Goal: Information Seeking & Learning: Stay updated

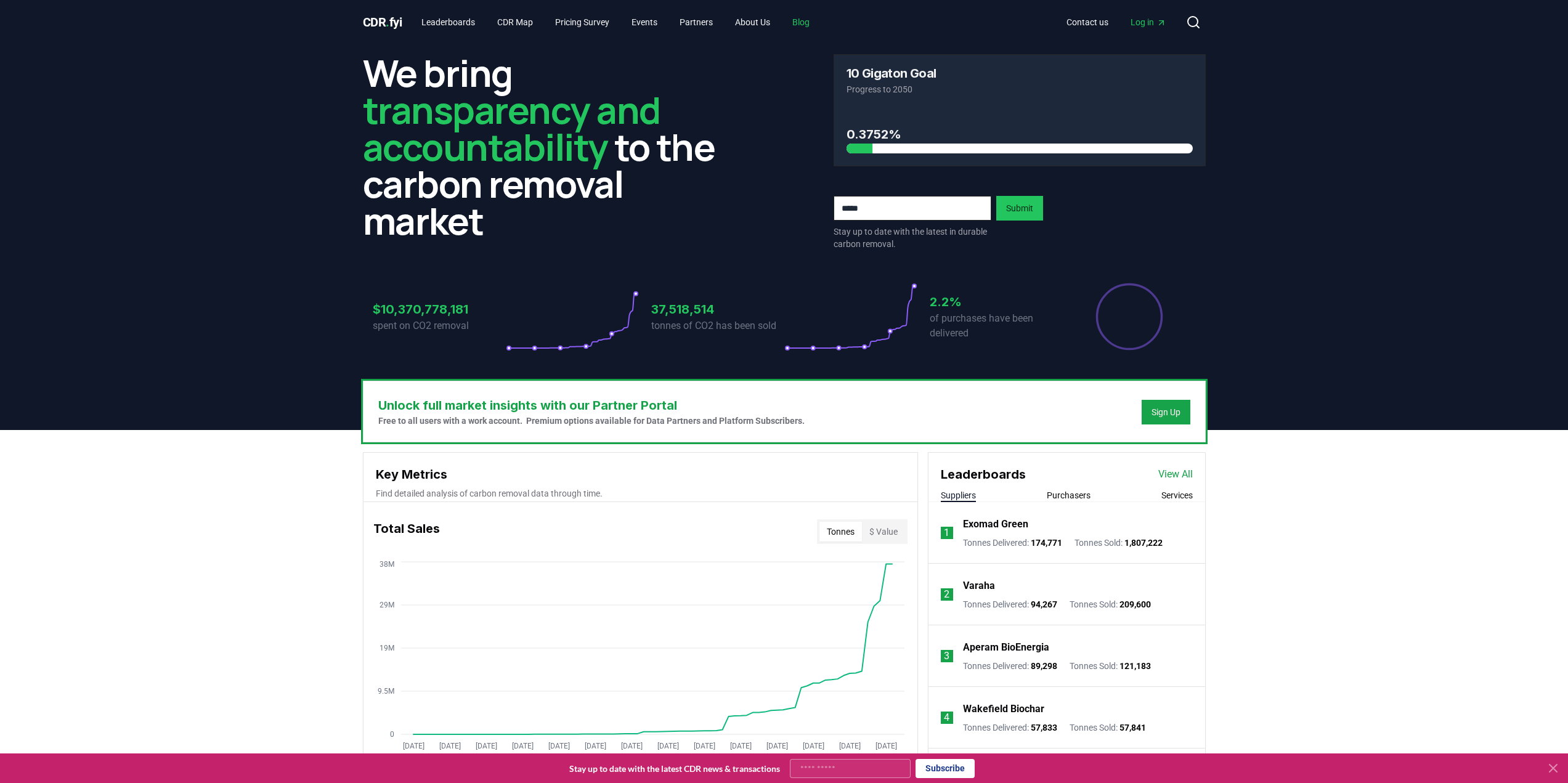
click at [819, 17] on link "Blog" at bounding box center [801, 23] width 37 height 23
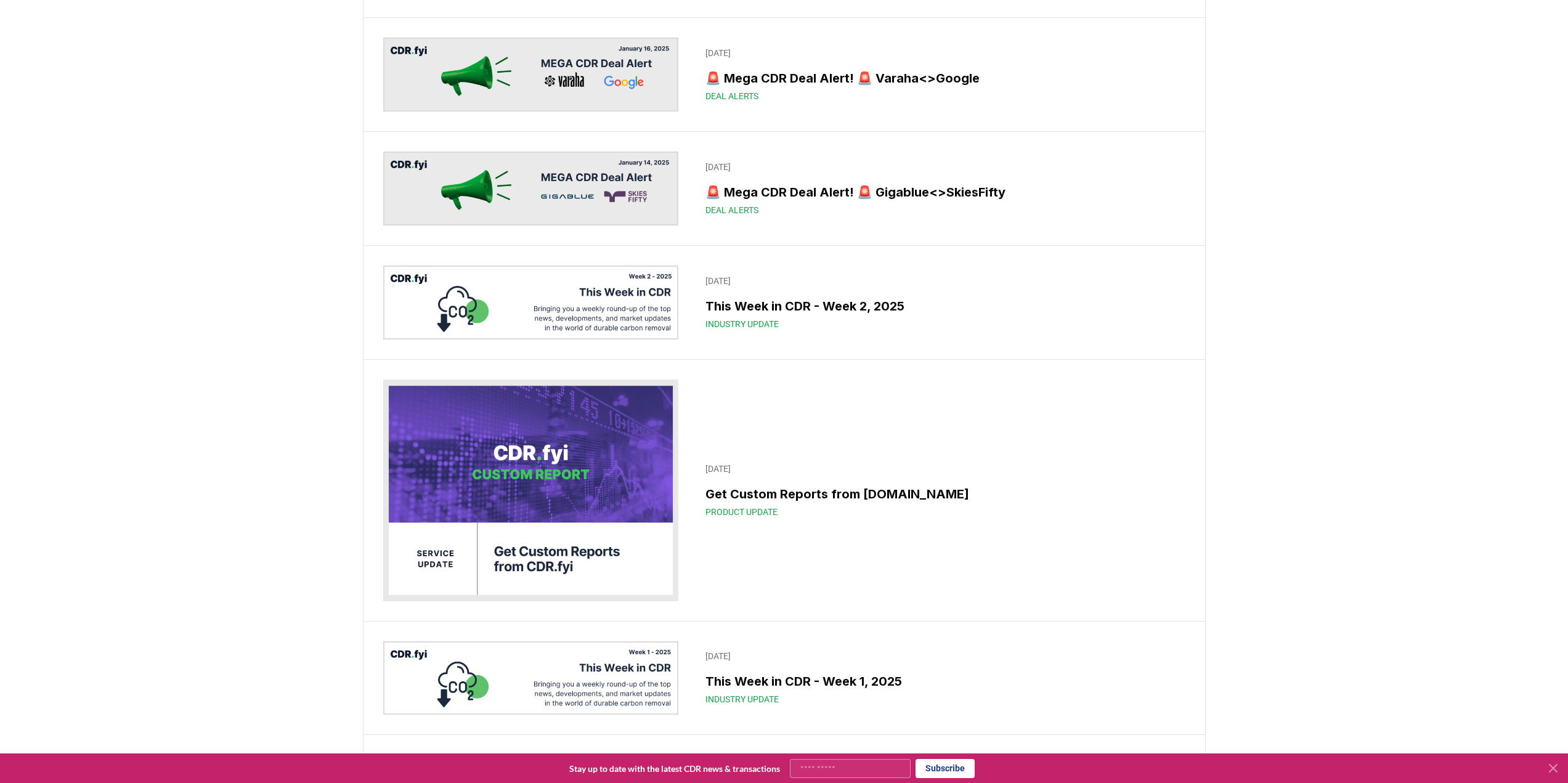
scroll to position [8335, 0]
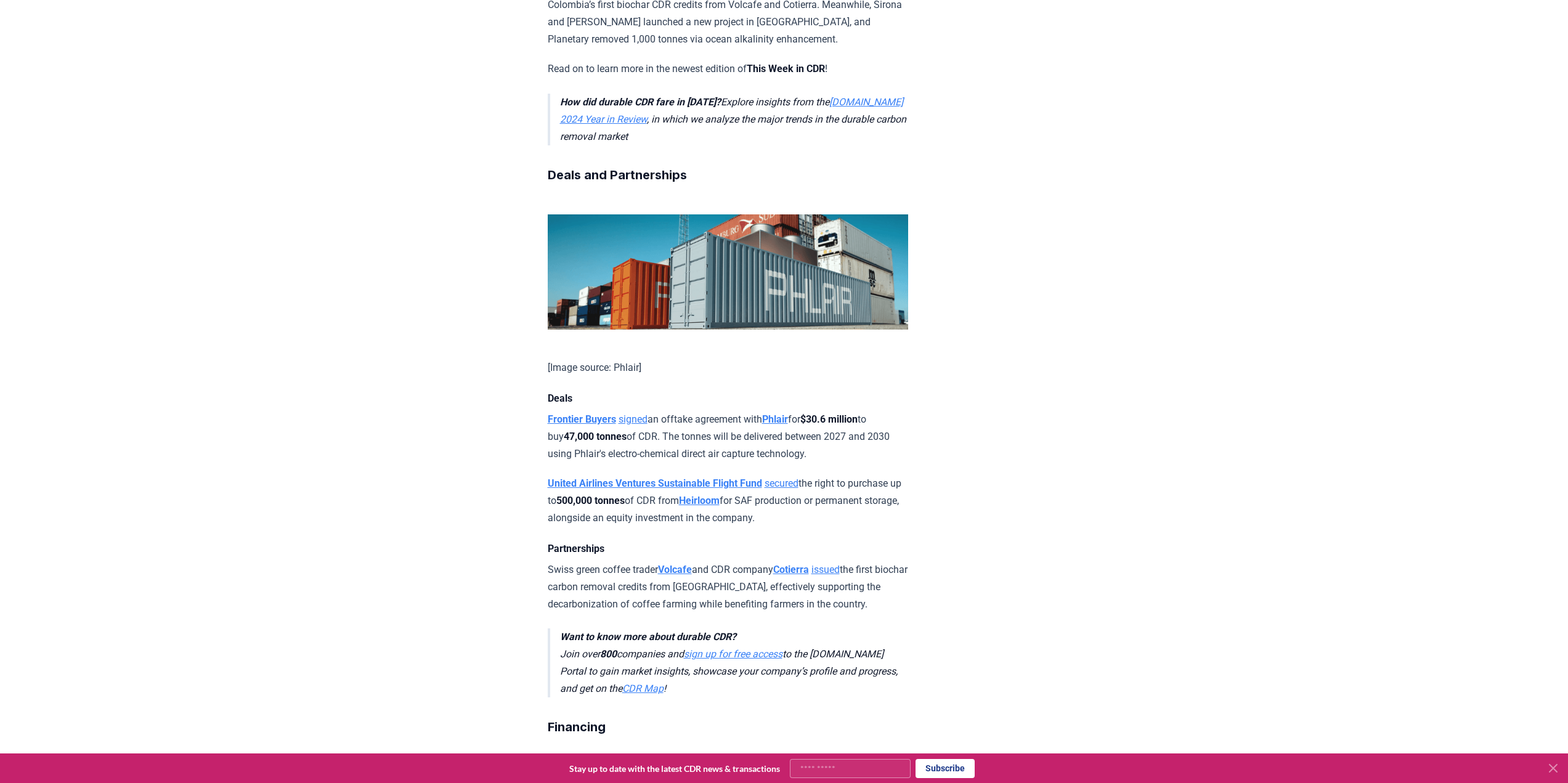
scroll to position [616, 0]
drag, startPoint x: 533, startPoint y: 142, endPoint x: 898, endPoint y: 181, distance: 367.1
copy p "Frontier Buyers signed an offtake agreement with Phlair for $30.6 million to bu…"
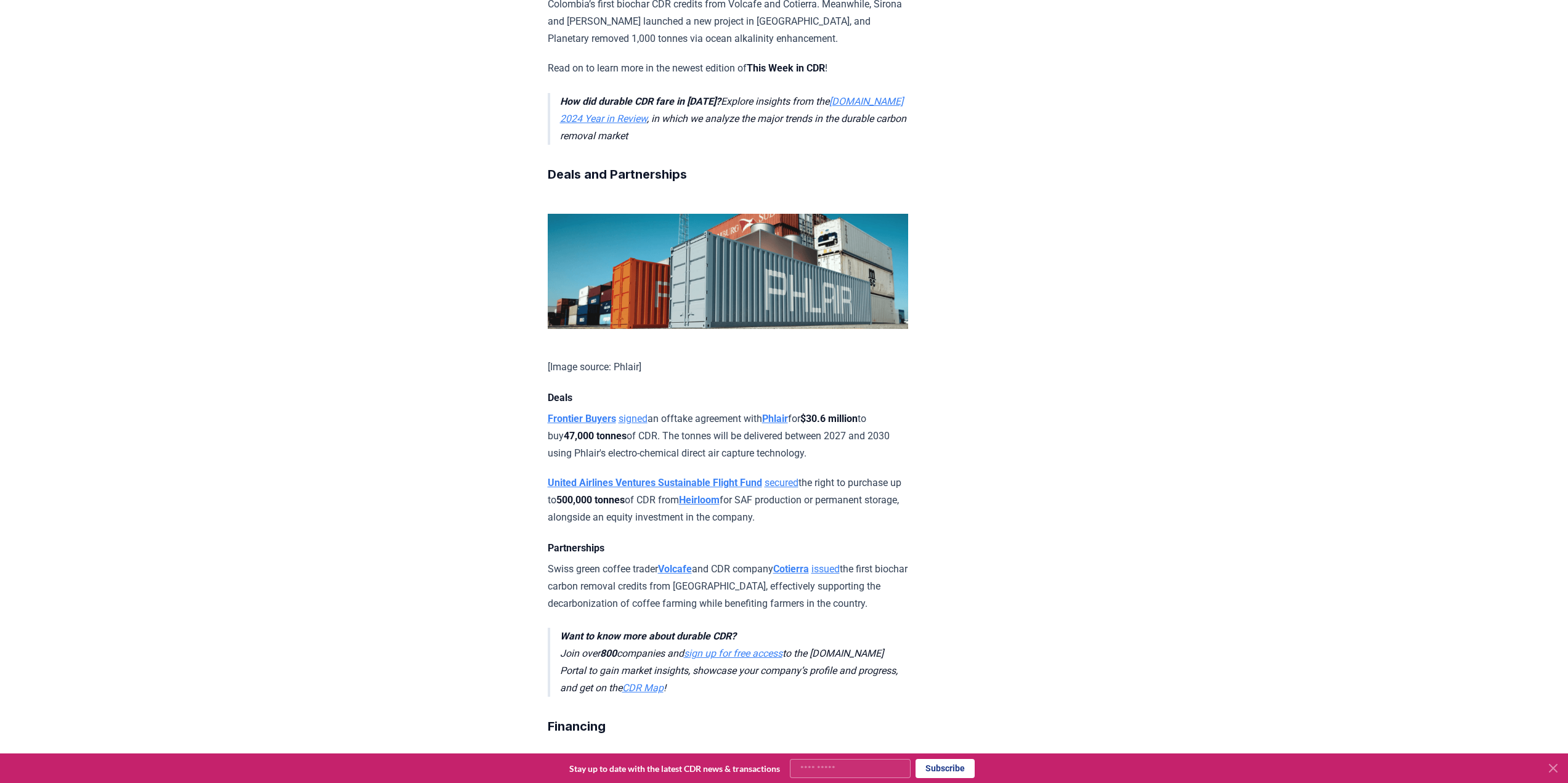
drag, startPoint x: 865, startPoint y: 246, endPoint x: 526, endPoint y: 213, distance: 340.6
copy p "United Airlines Ventures Sustainable Flight Fund secured the right to purchase …"
drag, startPoint x: 1139, startPoint y: 255, endPoint x: 923, endPoint y: 242, distance: 216.4
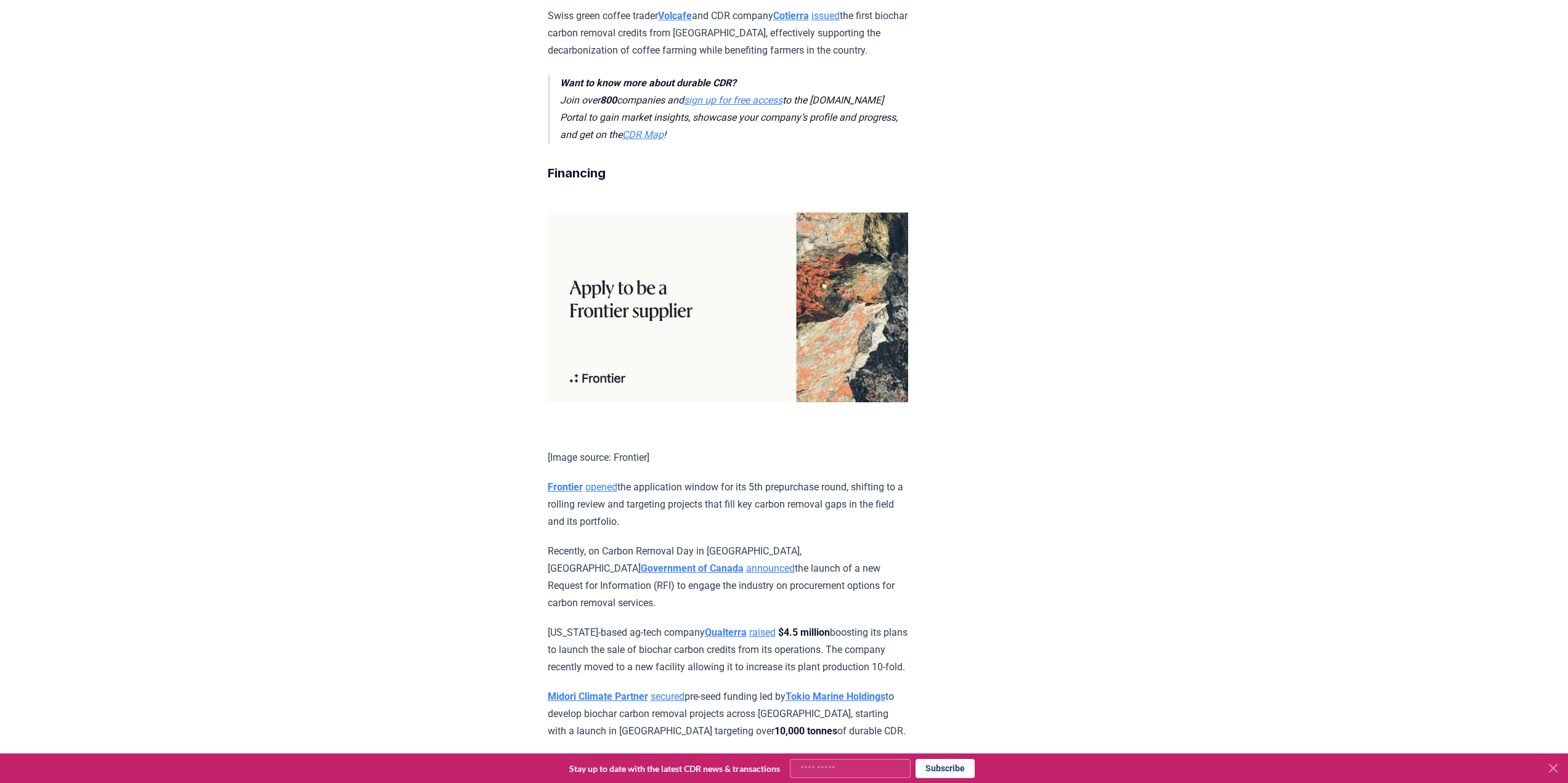
scroll to position [1170, 0]
drag, startPoint x: 639, startPoint y: 388, endPoint x: 533, endPoint y: 344, distance: 114.8
drag, startPoint x: 649, startPoint y: 396, endPoint x: 533, endPoint y: 342, distance: 128.0
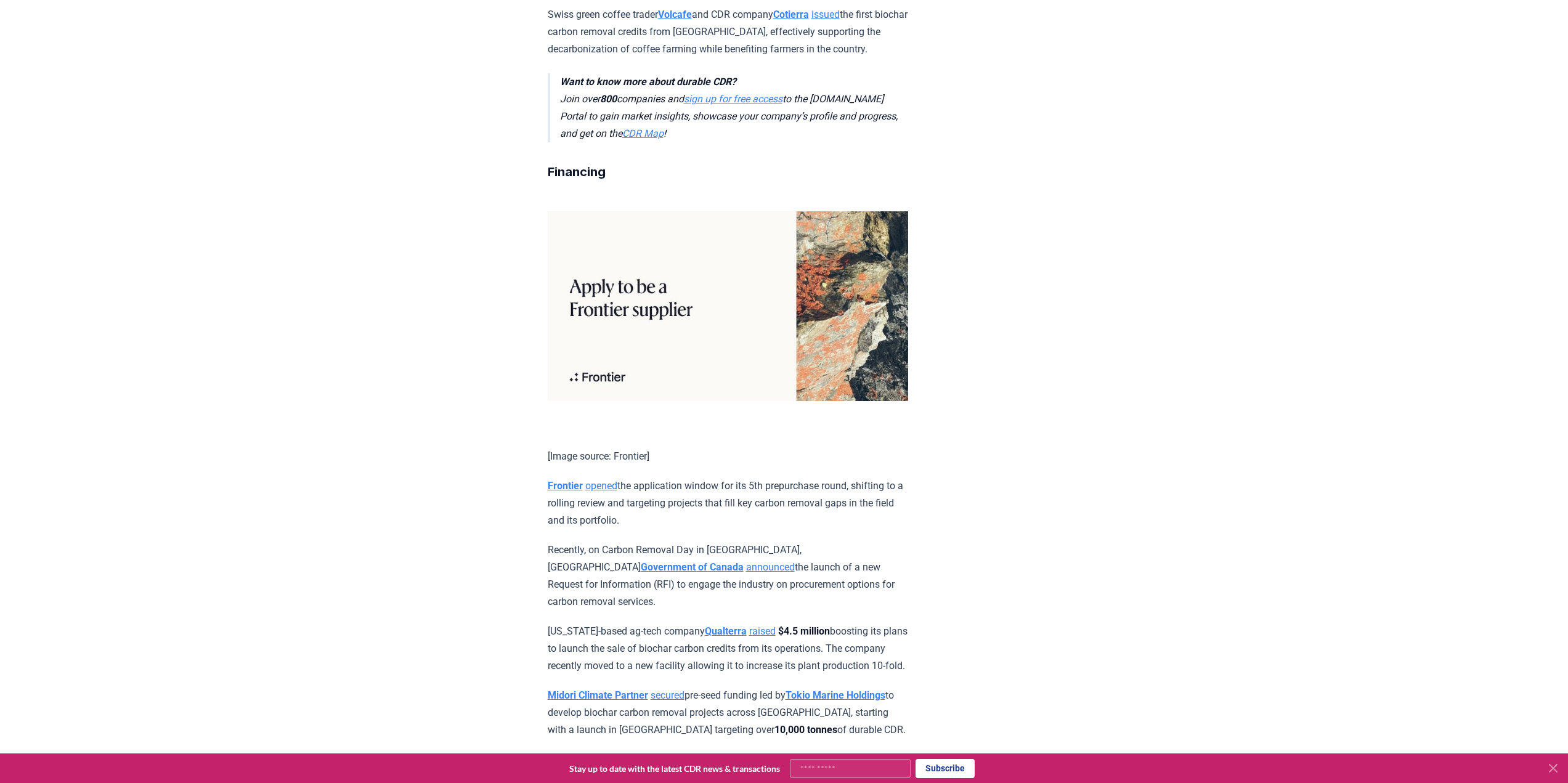
copy p "[US_STATE]-based ag-tech company Qualterra raised $4.5 million boosting its pla…"
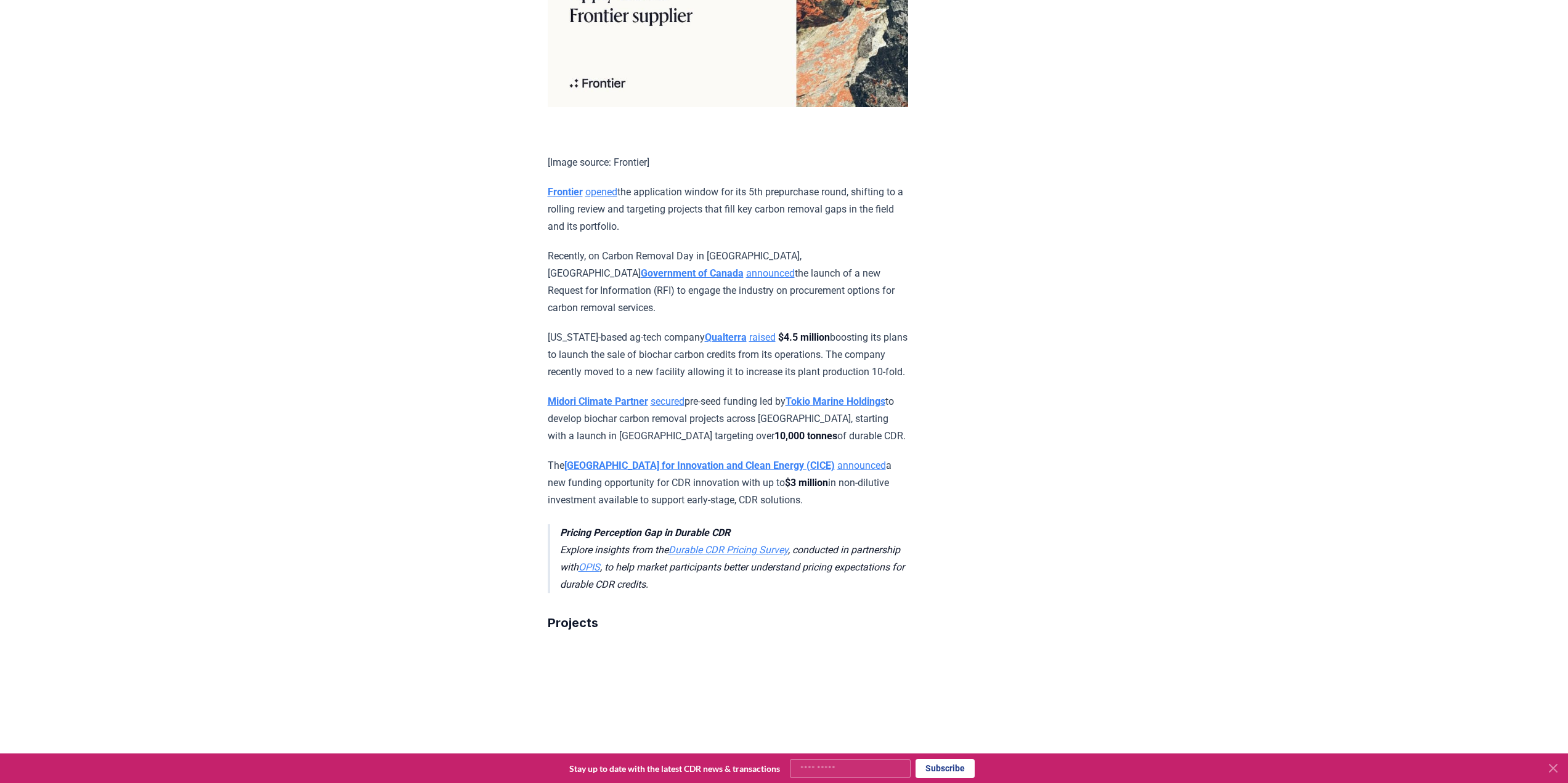
scroll to position [1479, 0]
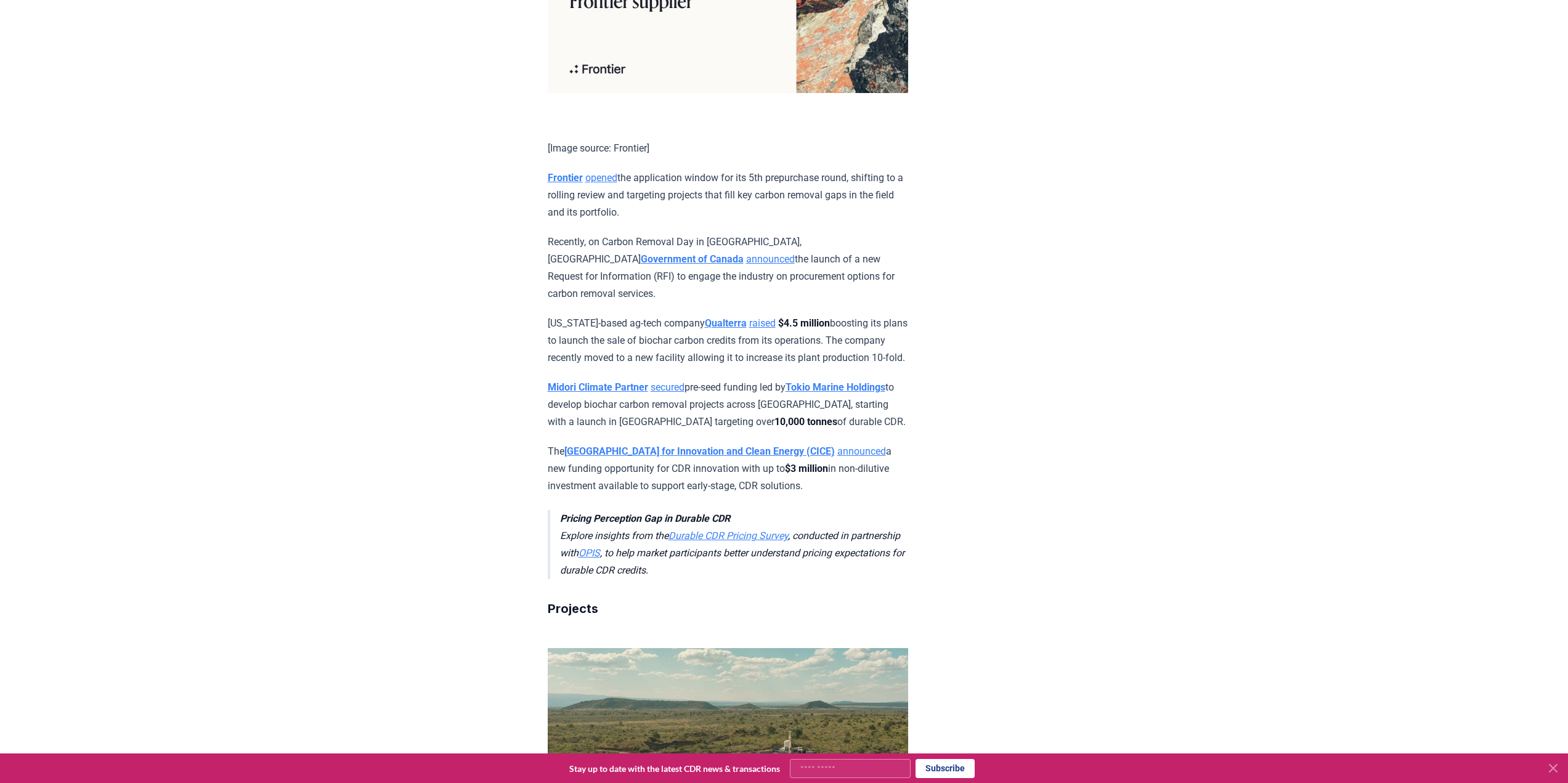
drag, startPoint x: 871, startPoint y: 140, endPoint x: 537, endPoint y: 118, distance: 334.7
copy p "Midori Climate Partner secured pre-seed funding led by Tokio Marine Holdings to…"
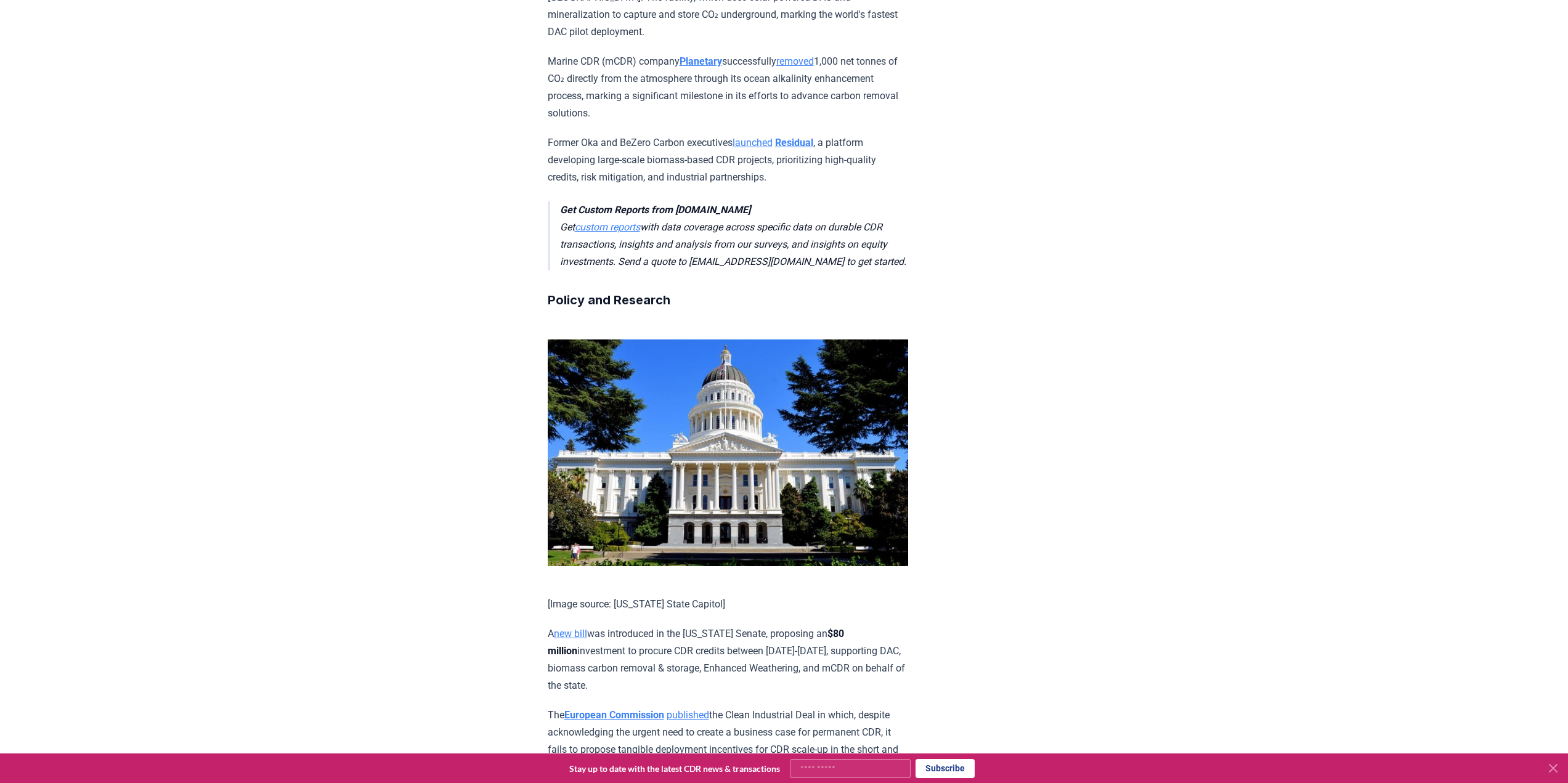
scroll to position [2392, 0]
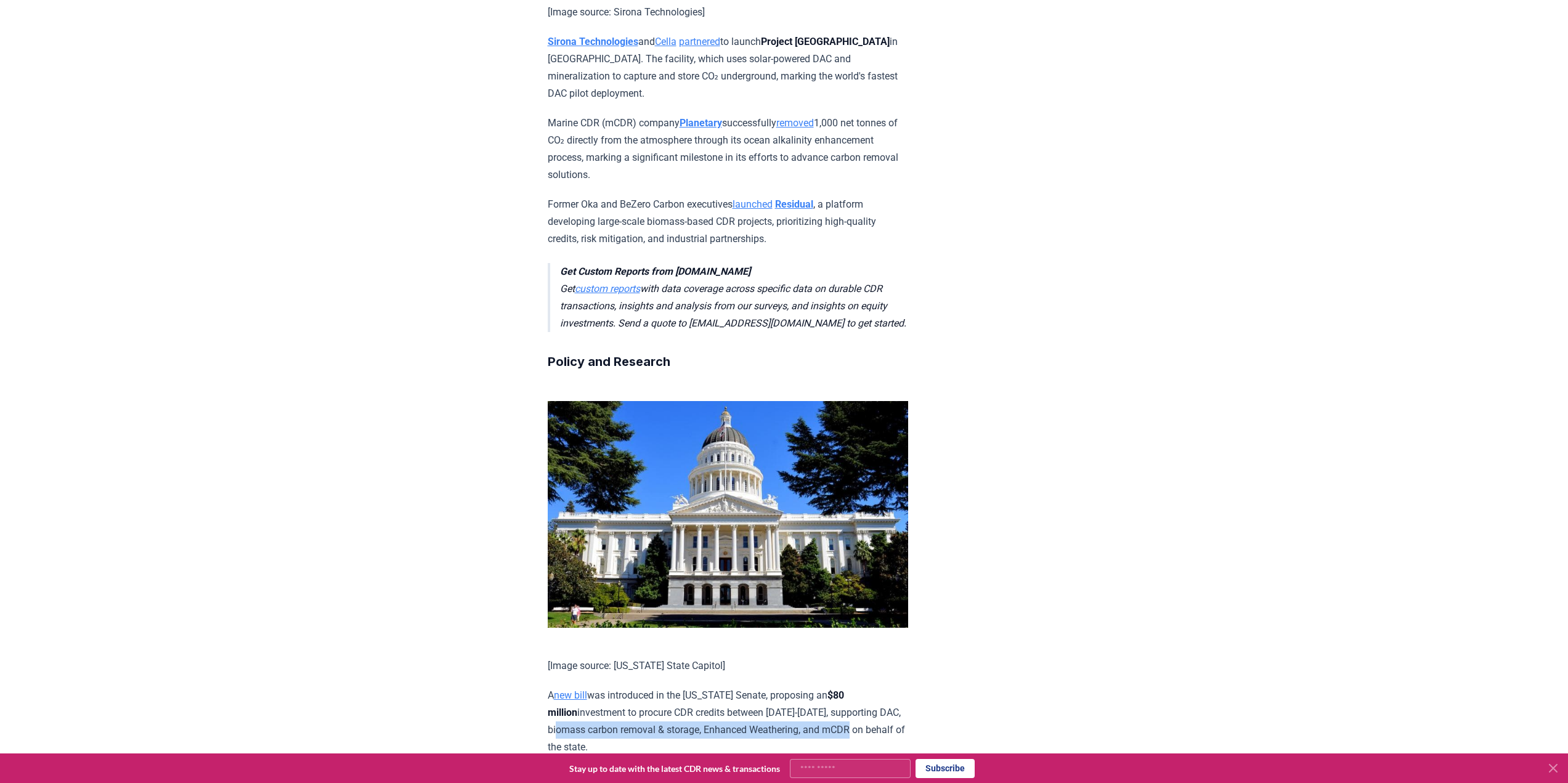
drag, startPoint x: 896, startPoint y: 469, endPoint x: 575, endPoint y: 474, distance: 321.0
click at [575, 687] on p "A new bill was introduced in the [US_STATE] Senate, proposing an $80 million in…" at bounding box center [728, 722] width 360 height 69
click at [643, 687] on p "A new bill was introduced in the [US_STATE] Senate, proposing an $80 million in…" at bounding box center [728, 722] width 360 height 69
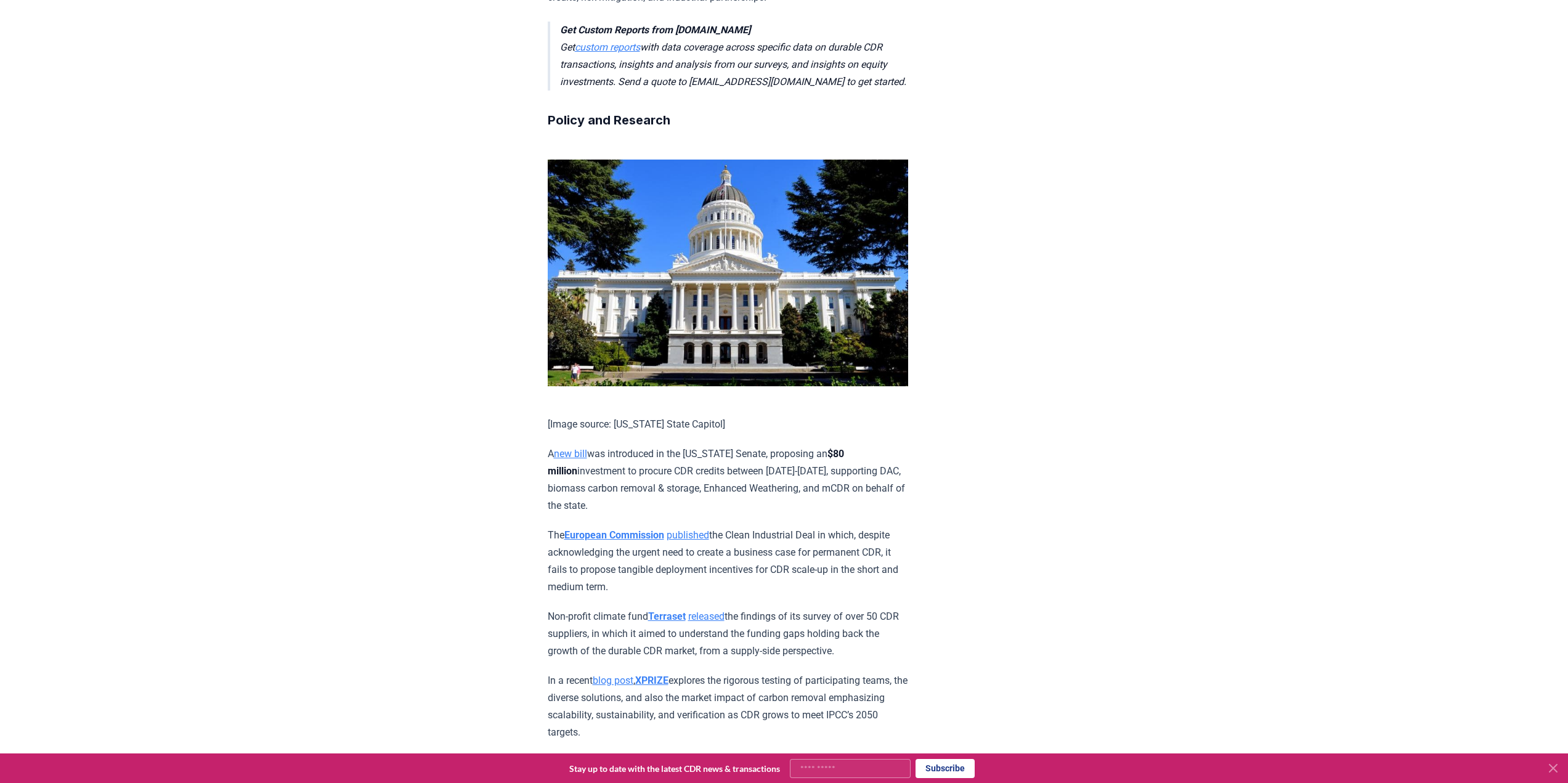
scroll to position [2639, 0]
